Goal: Find specific page/section: Find specific page/section

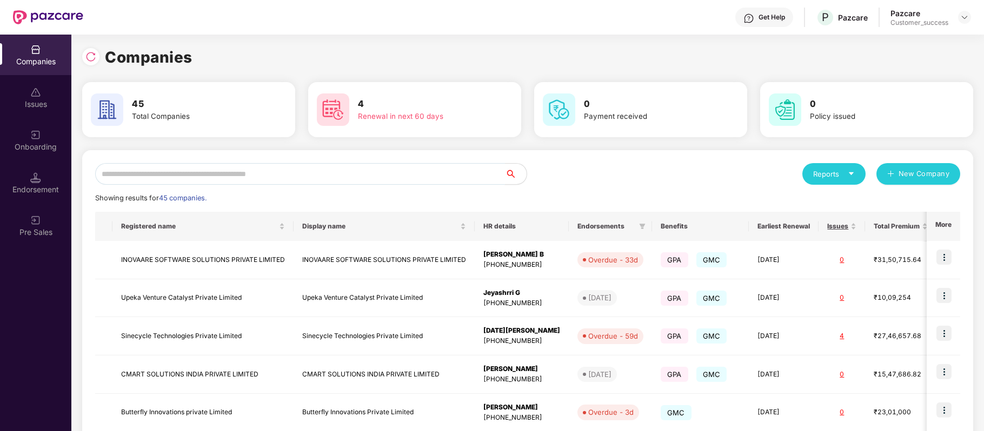
click at [333, 181] on input "text" at bounding box center [300, 174] width 410 height 22
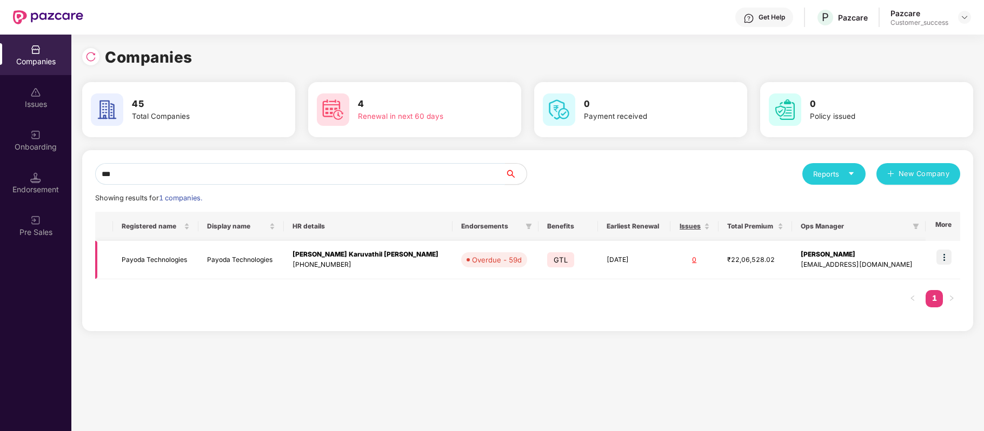
type input "***"
click at [943, 261] on img at bounding box center [943, 257] width 15 height 15
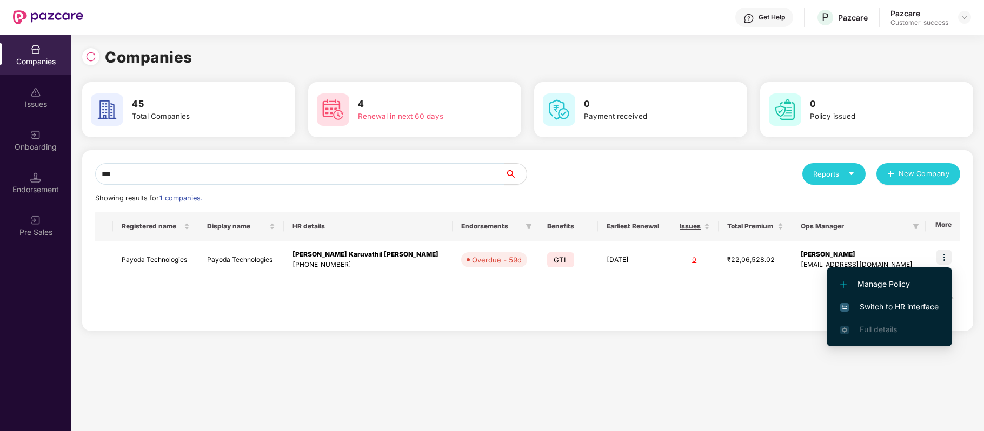
click at [910, 301] on span "Switch to HR interface" at bounding box center [889, 307] width 98 height 12
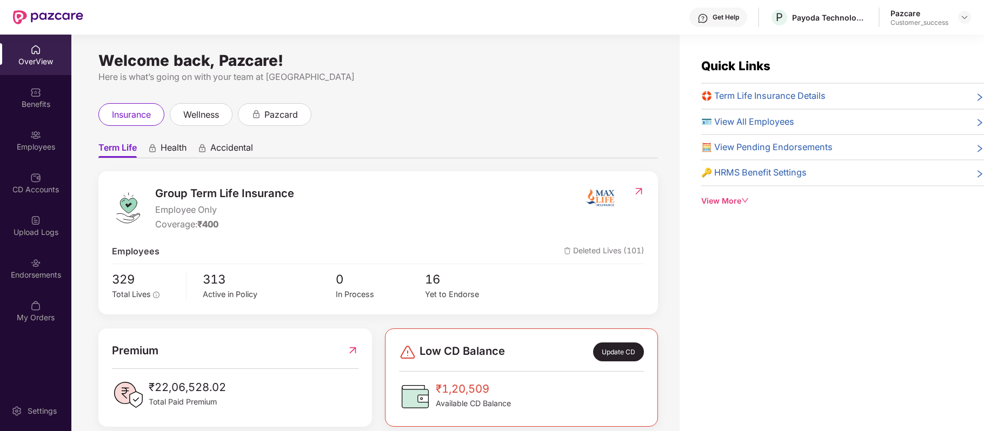
click at [37, 149] on div "Employees" at bounding box center [35, 147] width 71 height 11
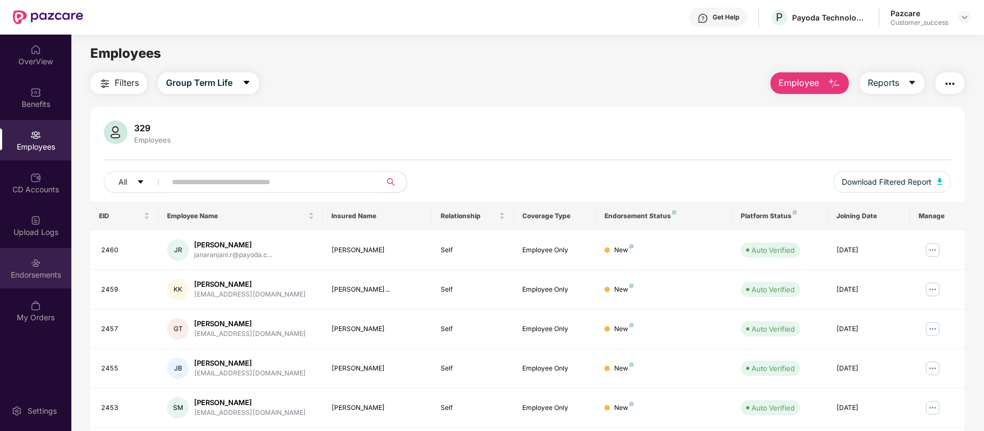
click at [42, 273] on div "Endorsements" at bounding box center [35, 275] width 71 height 11
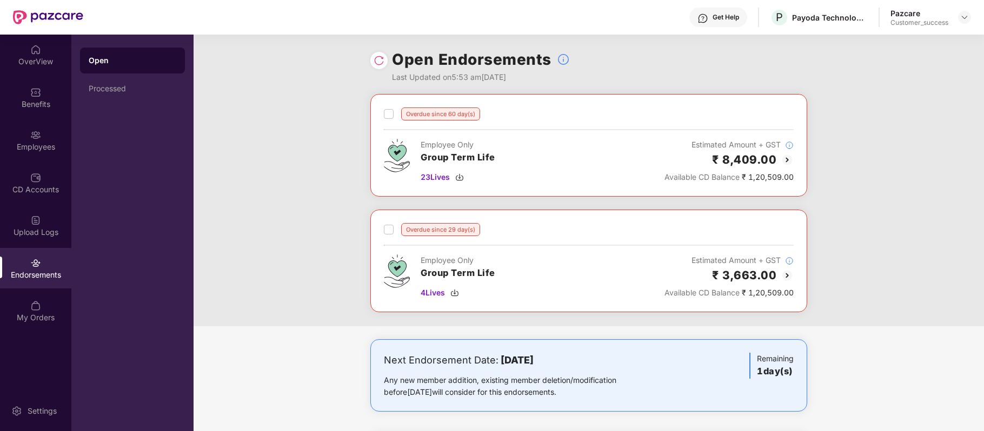
scroll to position [119, 0]
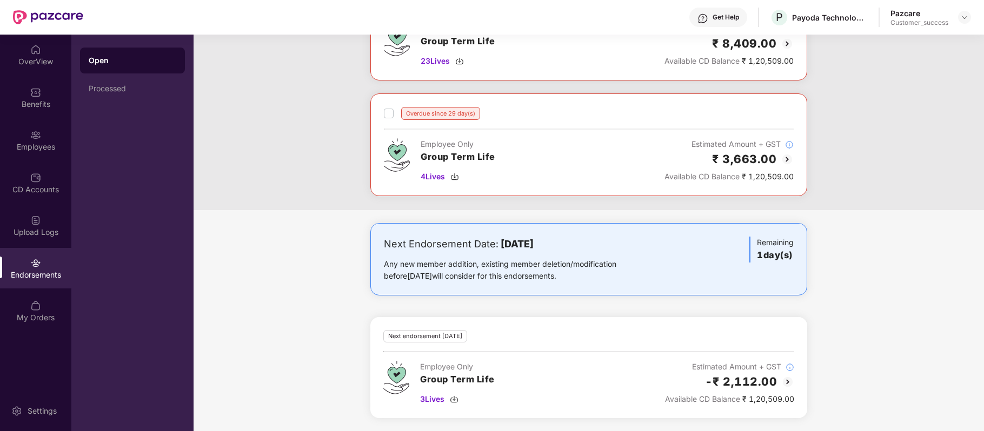
click at [785, 382] on img at bounding box center [787, 382] width 13 height 13
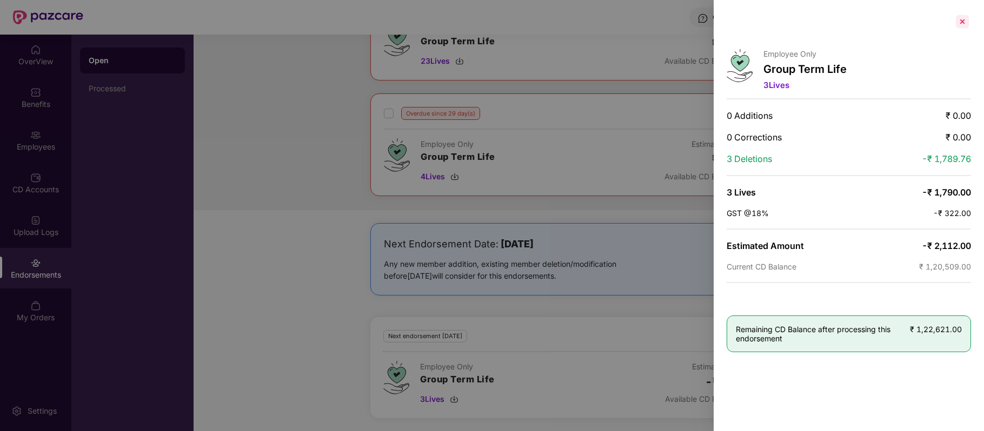
click at [965, 25] on div at bounding box center [961, 21] width 17 height 17
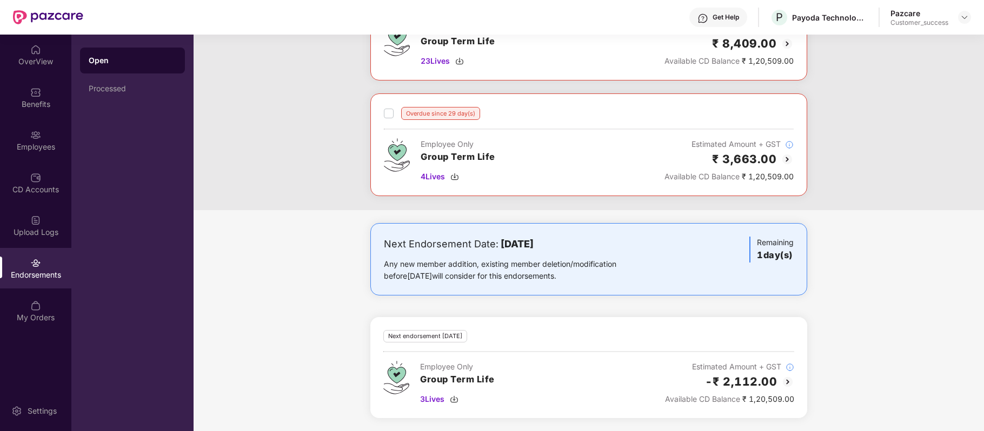
scroll to position [0, 0]
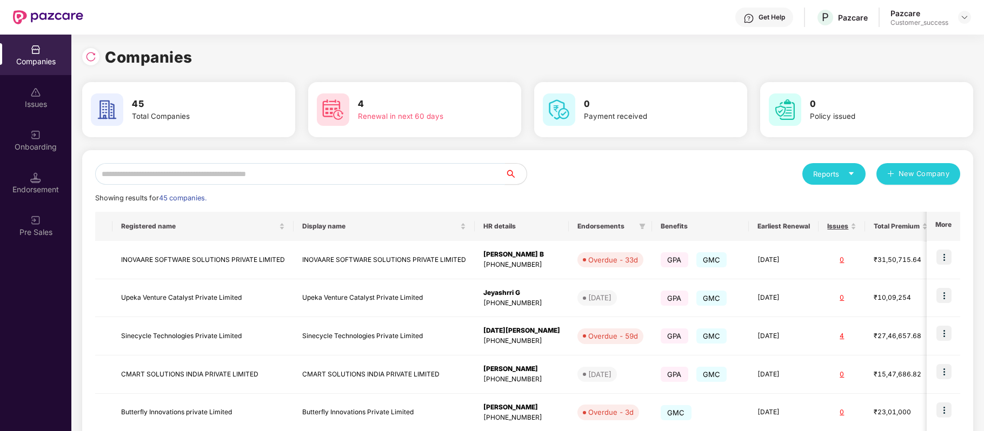
click at [275, 174] on input "text" at bounding box center [300, 174] width 410 height 22
click at [775, 16] on div "Get Help" at bounding box center [771, 17] width 26 height 9
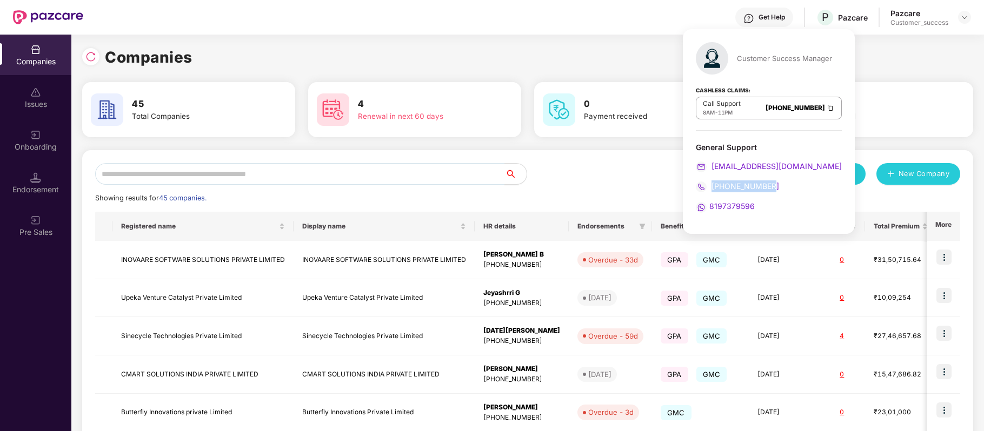
drag, startPoint x: 775, startPoint y: 184, endPoint x: 712, endPoint y: 182, distance: 62.7
click at [712, 182] on div "[PHONE_NUMBER]" at bounding box center [769, 187] width 146 height 12
copy span "[PHONE_NUMBER]"
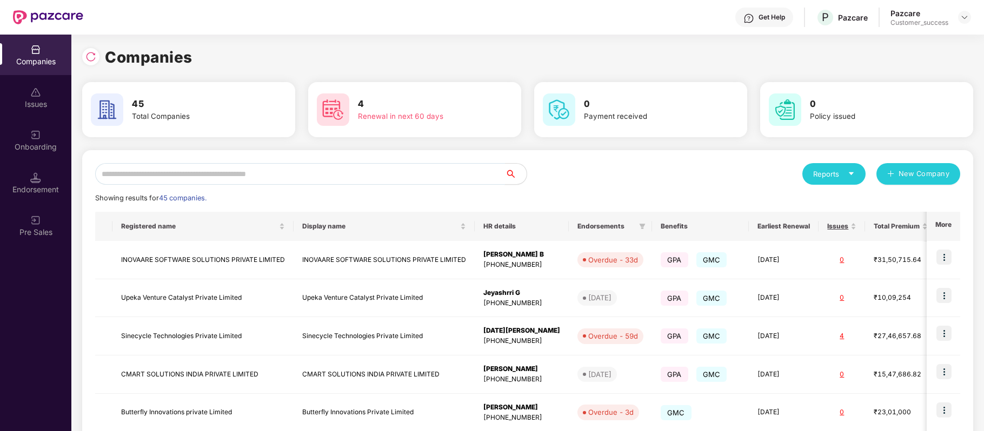
click at [294, 172] on input "text" at bounding box center [300, 174] width 410 height 22
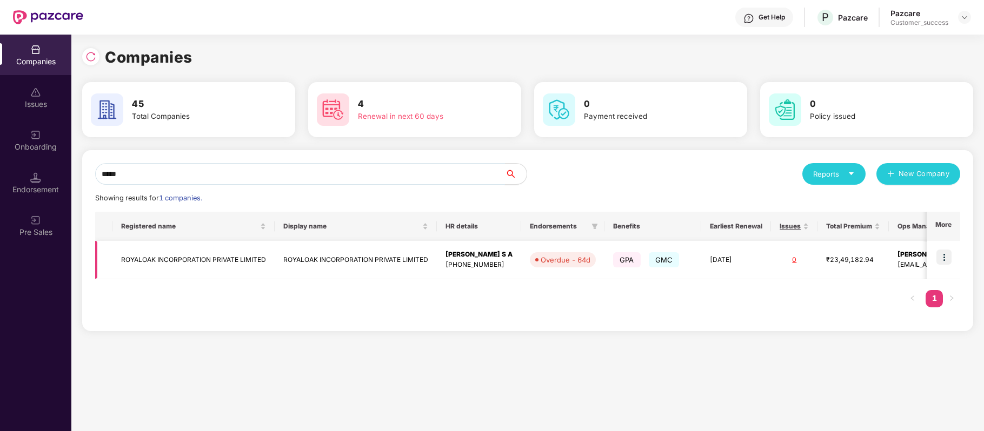
type input "*****"
click at [947, 259] on img at bounding box center [943, 257] width 15 height 15
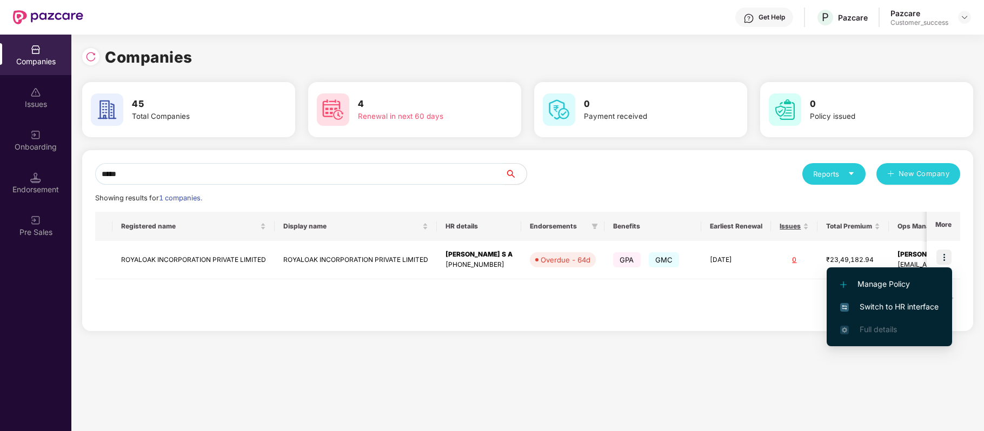
click at [924, 304] on span "Switch to HR interface" at bounding box center [889, 307] width 98 height 12
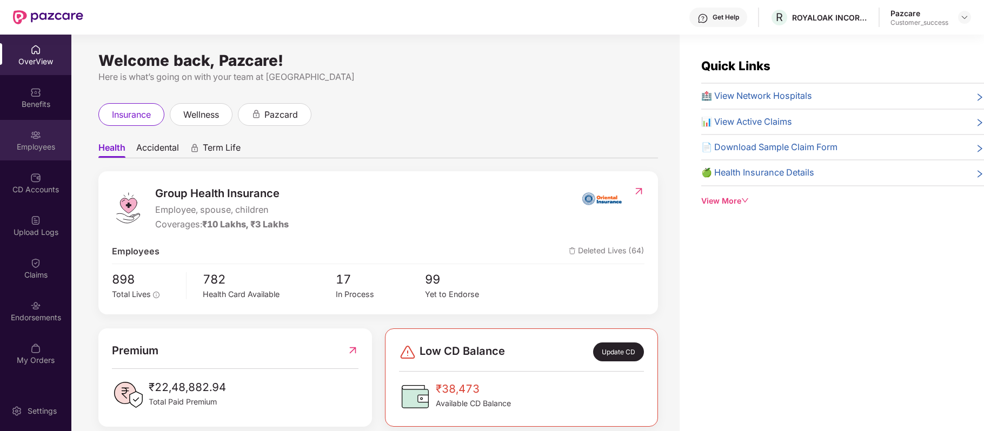
click at [39, 136] on img at bounding box center [35, 135] width 11 height 11
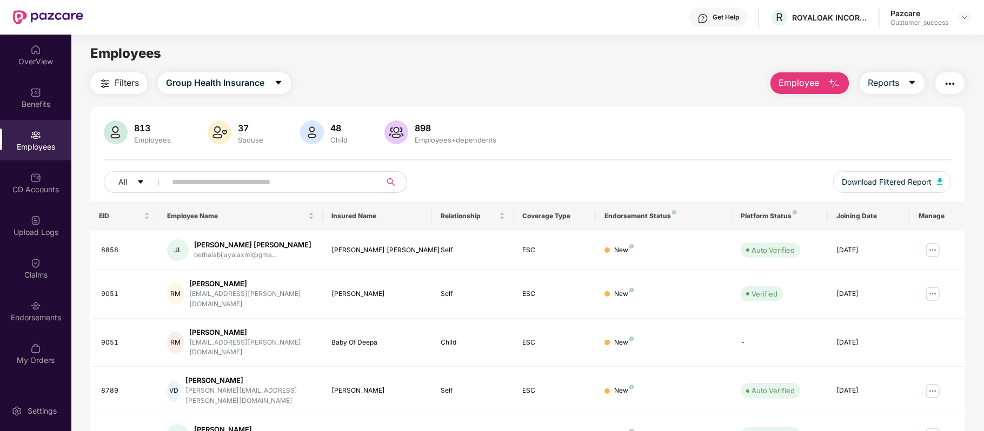
click at [269, 184] on input "text" at bounding box center [269, 182] width 194 height 16
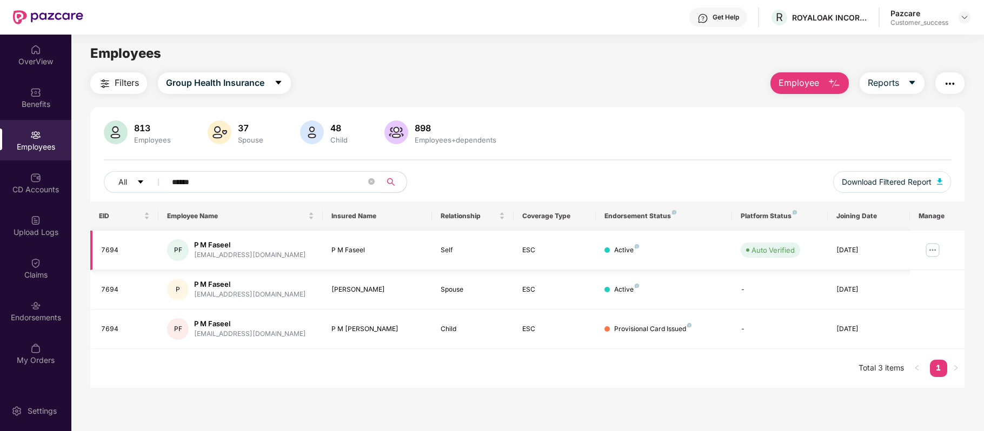
type input "******"
click at [930, 250] on img at bounding box center [932, 250] width 17 height 17
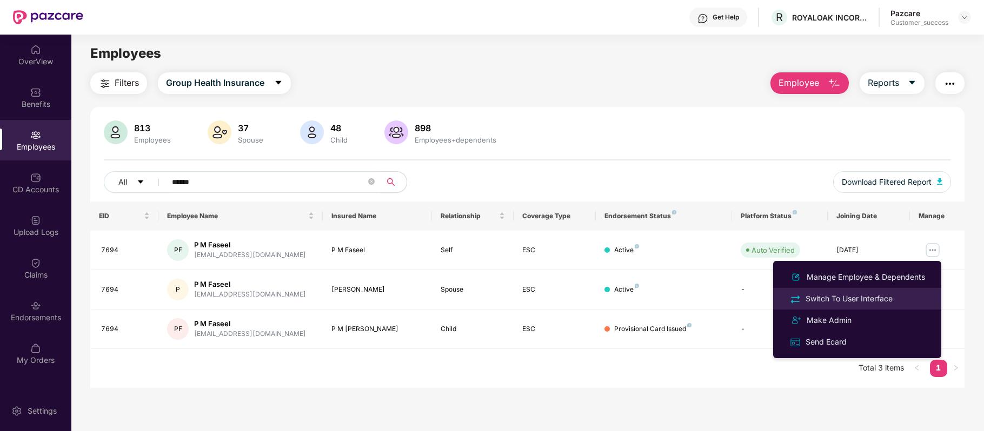
click at [870, 297] on div "Switch To User Interface" at bounding box center [848, 299] width 91 height 12
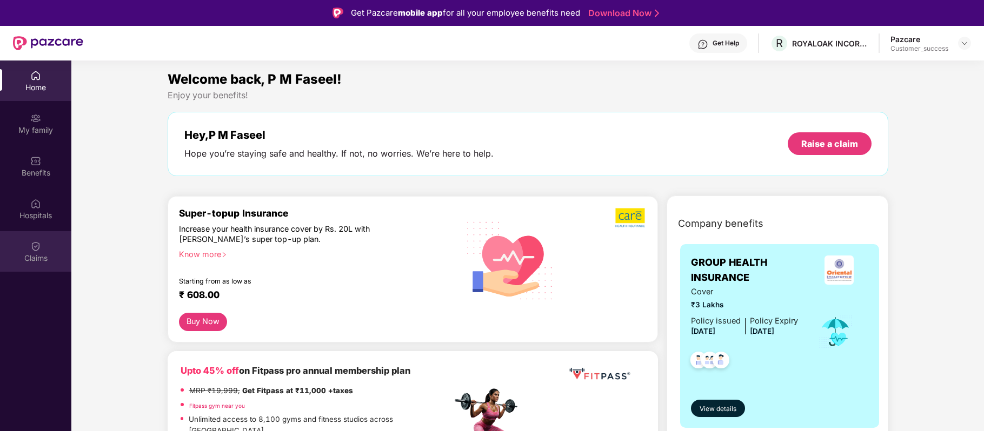
click at [35, 267] on div "Claims" at bounding box center [35, 251] width 71 height 41
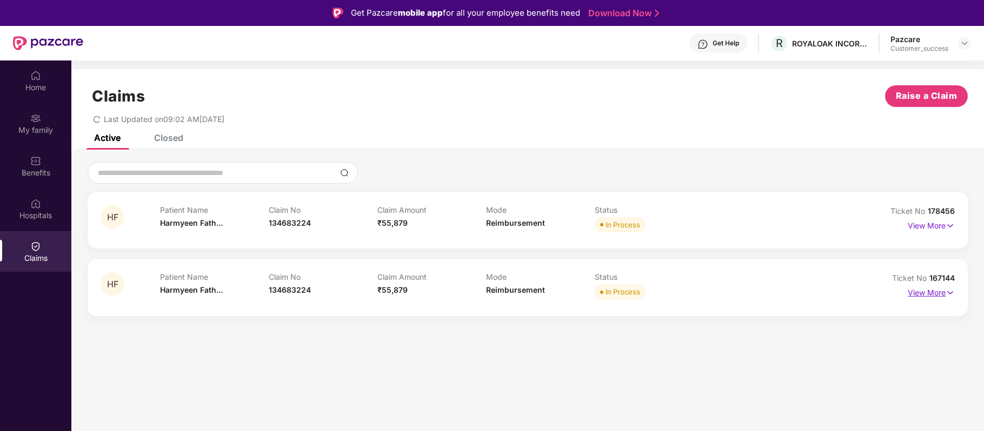
click at [915, 294] on p "View More" at bounding box center [931, 291] width 47 height 15
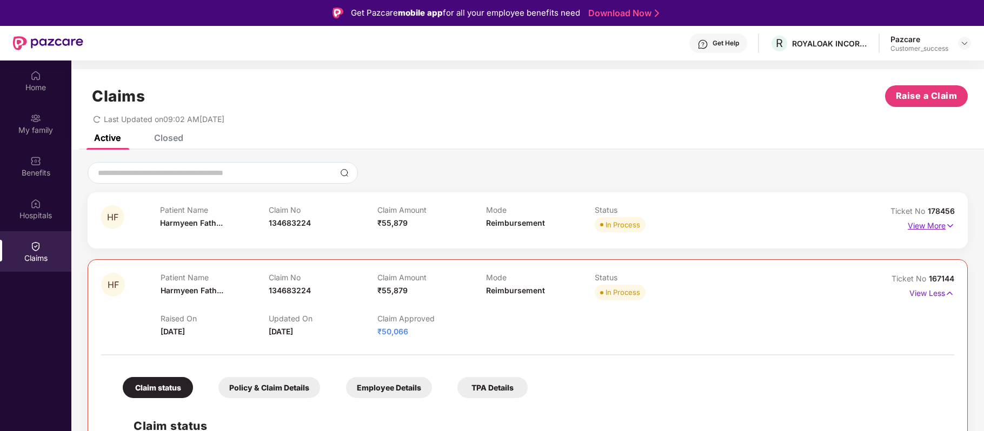
click at [928, 228] on p "View More" at bounding box center [931, 224] width 47 height 15
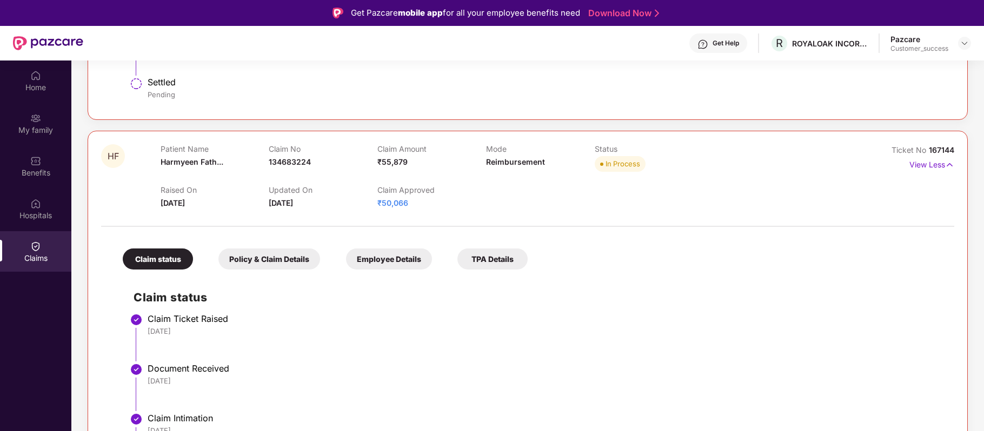
scroll to position [686, 0]
click at [297, 162] on span "134683224" at bounding box center [290, 161] width 42 height 9
copy span "134683224"
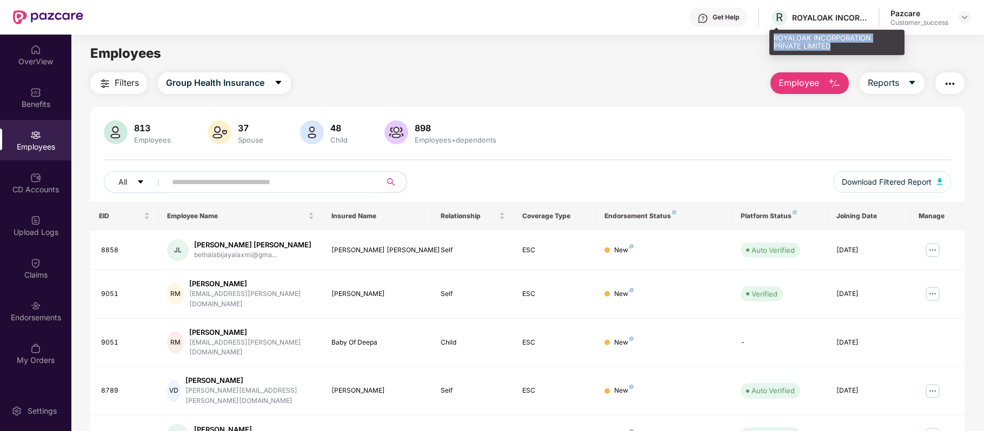
drag, startPoint x: 774, startPoint y: 39, endPoint x: 841, endPoint y: 48, distance: 67.5
click at [841, 48] on div "ROYALOAK INCORPORATION PRIVATE LIMITED" at bounding box center [836, 42] width 135 height 25
copy div "ROYALOAK INCORPORATION PRIVATE LIMITED"
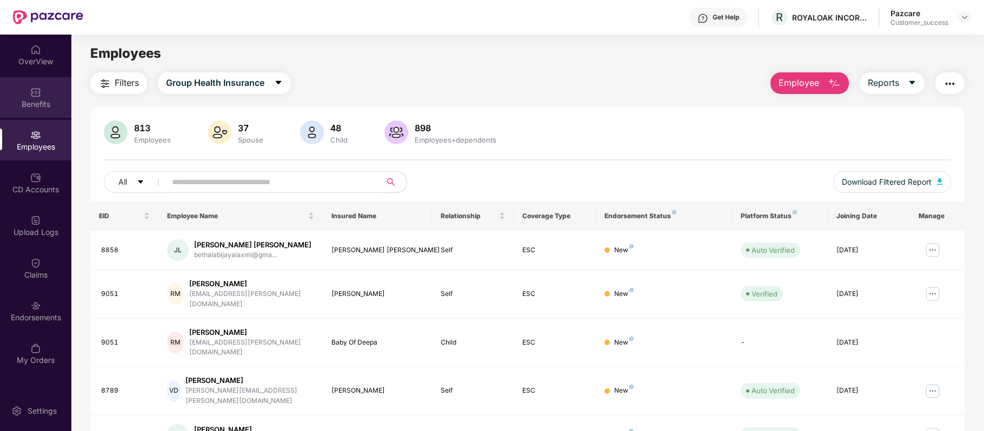
click at [25, 109] on div "Benefits" at bounding box center [35, 97] width 71 height 41
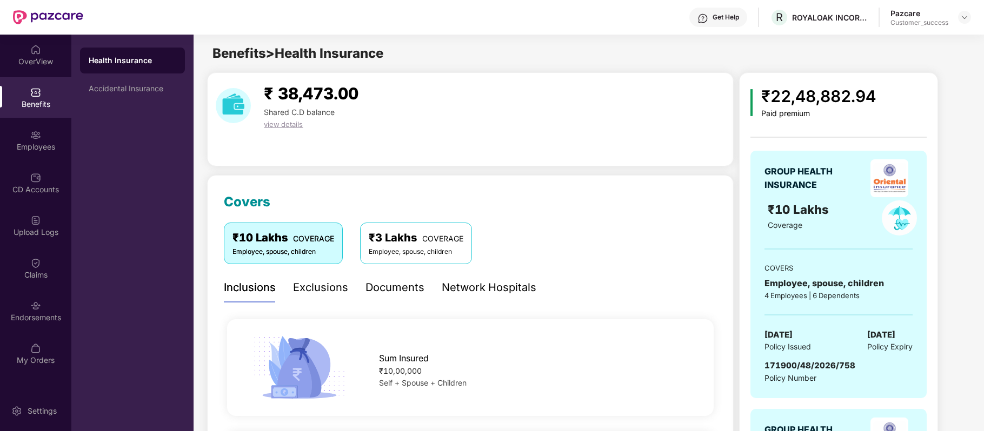
click at [788, 368] on span "171900/48/2026/758" at bounding box center [809, 366] width 91 height 10
drag, startPoint x: 859, startPoint y: 365, endPoint x: 761, endPoint y: 368, distance: 97.9
click at [761, 368] on div "GROUP HEALTH INSURANCE ₹10 Lakhs Coverage COVERS Employee, spouse, children 4 E…" at bounding box center [838, 275] width 176 height 248
copy span "171900/48/2026/758"
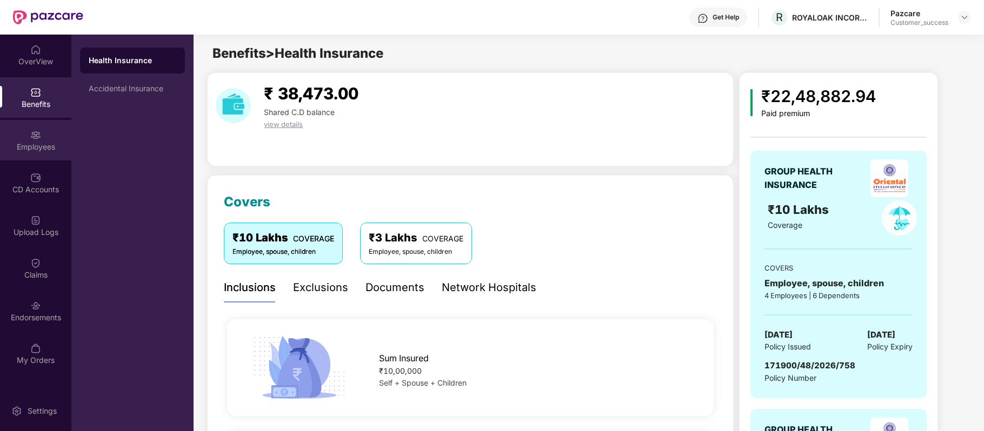
click at [44, 138] on div "Employees" at bounding box center [35, 140] width 71 height 41
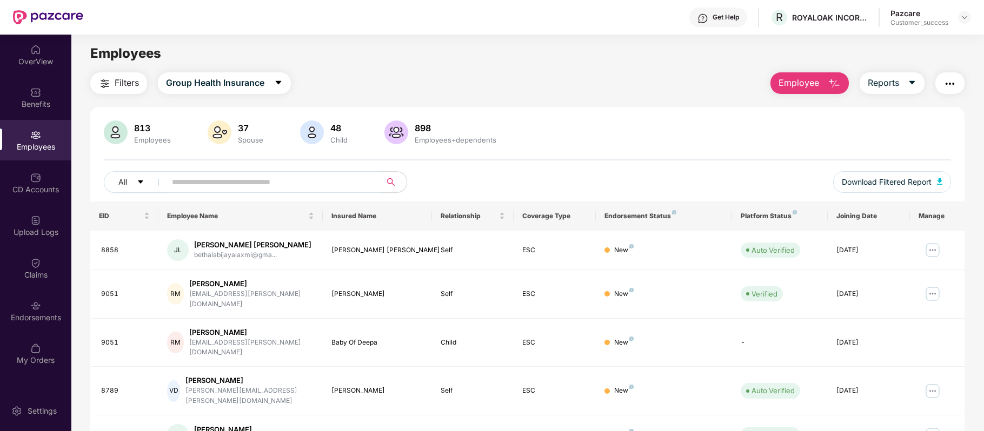
click at [245, 183] on input "text" at bounding box center [269, 182] width 194 height 16
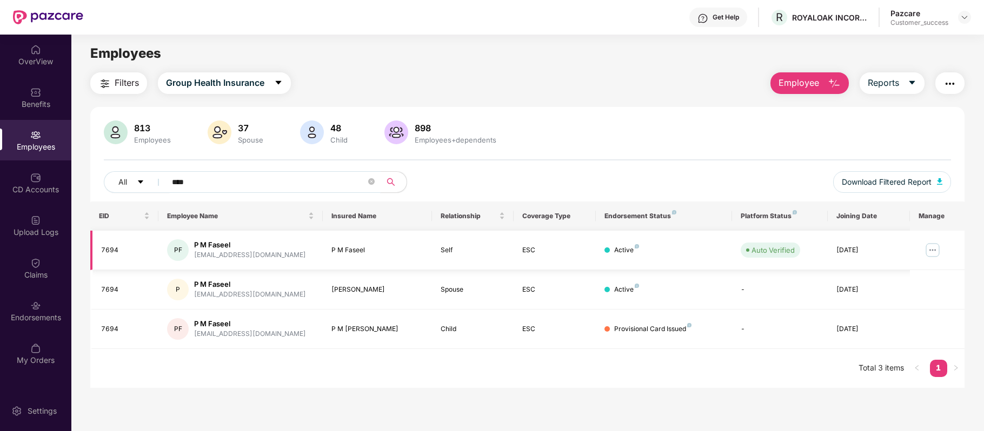
type input "****"
drag, startPoint x: 243, startPoint y: 243, endPoint x: 195, endPoint y: 243, distance: 48.6
click at [195, 243] on div "P M Faseel" at bounding box center [250, 245] width 112 height 10
copy div "P M Faseel"
